Goal: Obtain resource: Obtain resource

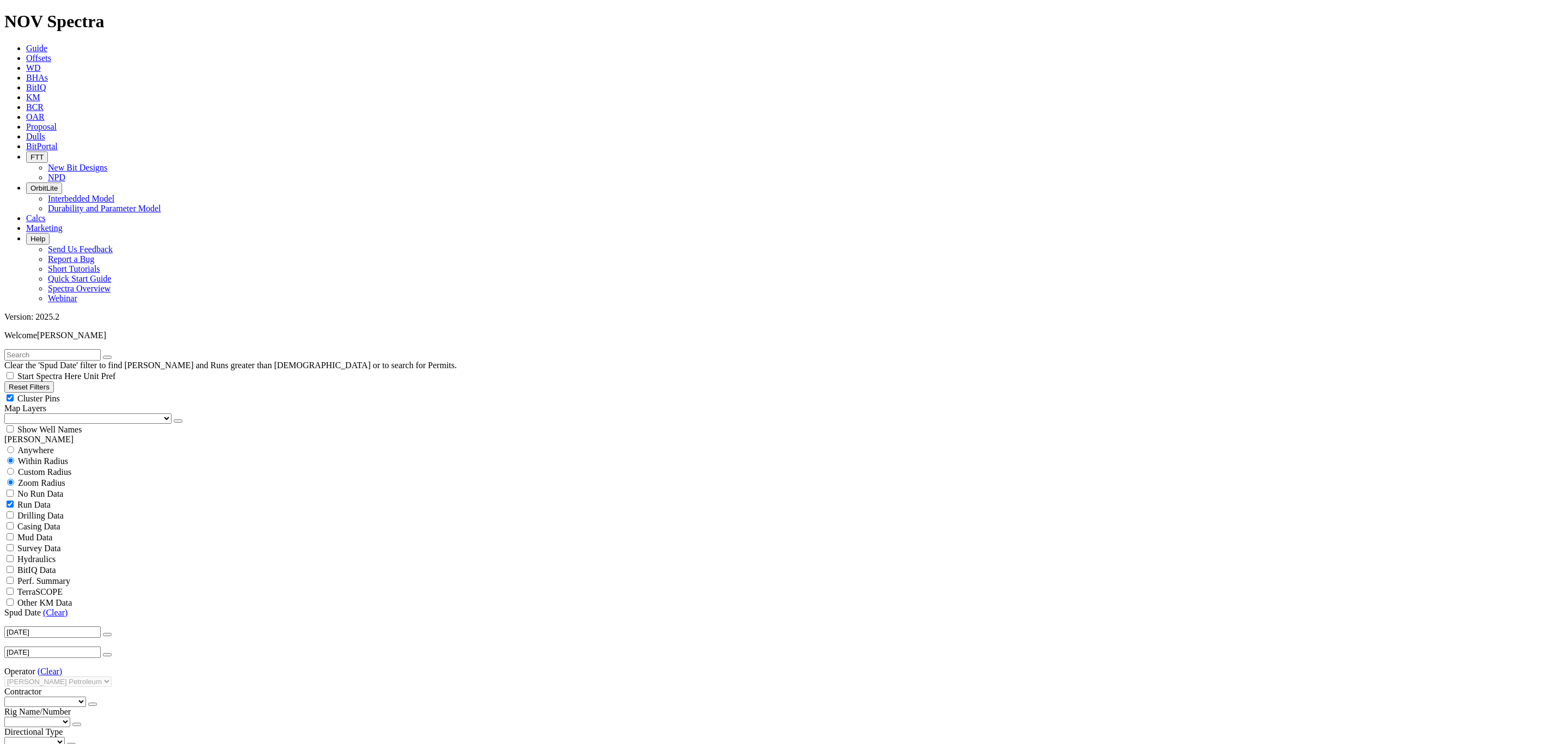
drag, startPoint x: 56, startPoint y: 389, endPoint x: 86, endPoint y: 393, distance: 30.3
click at [56, 666] on link "(Clear)" at bounding box center [50, 671] width 25 height 9
select select
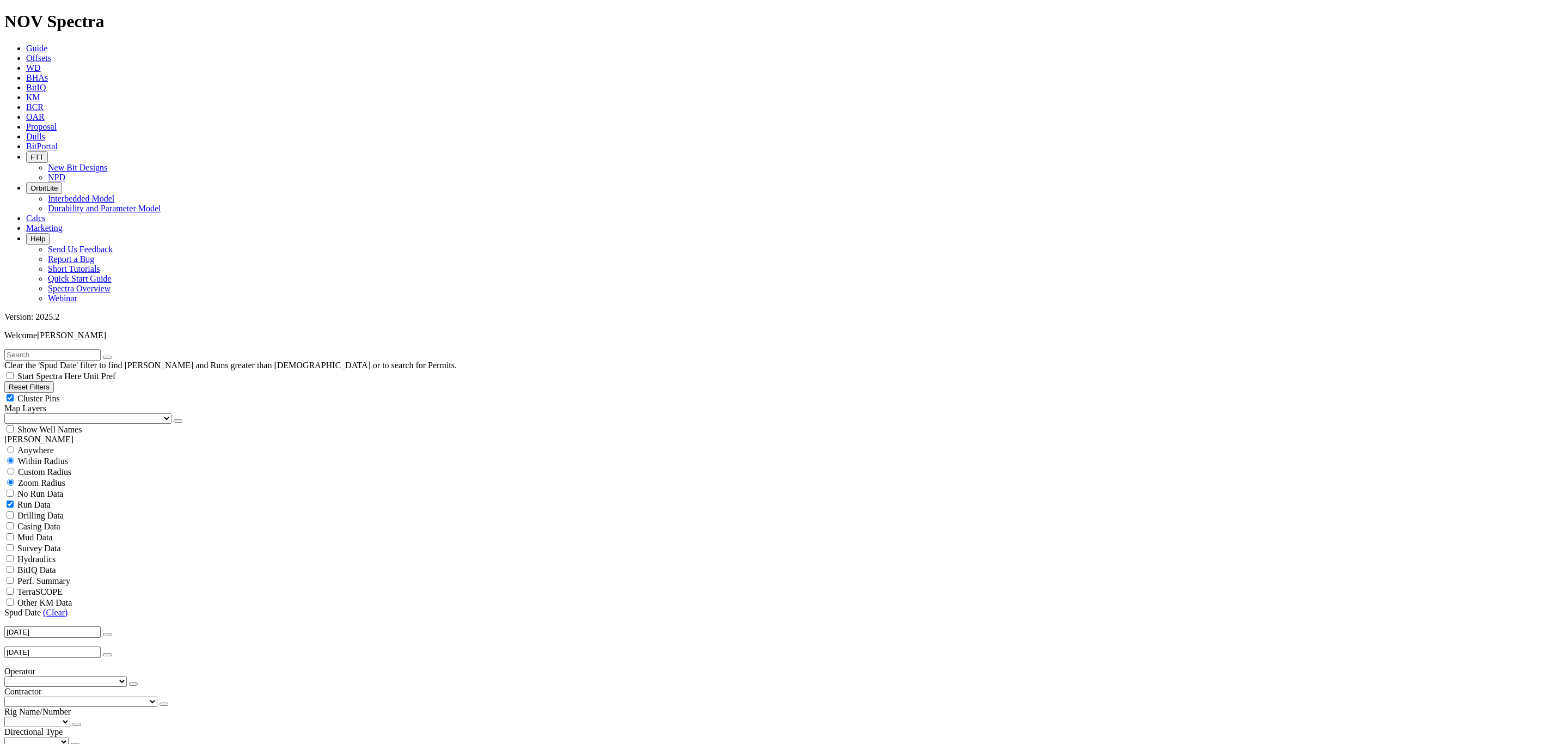
select select "? number:9.875 ?"
